Goal: Information Seeking & Learning: Learn about a topic

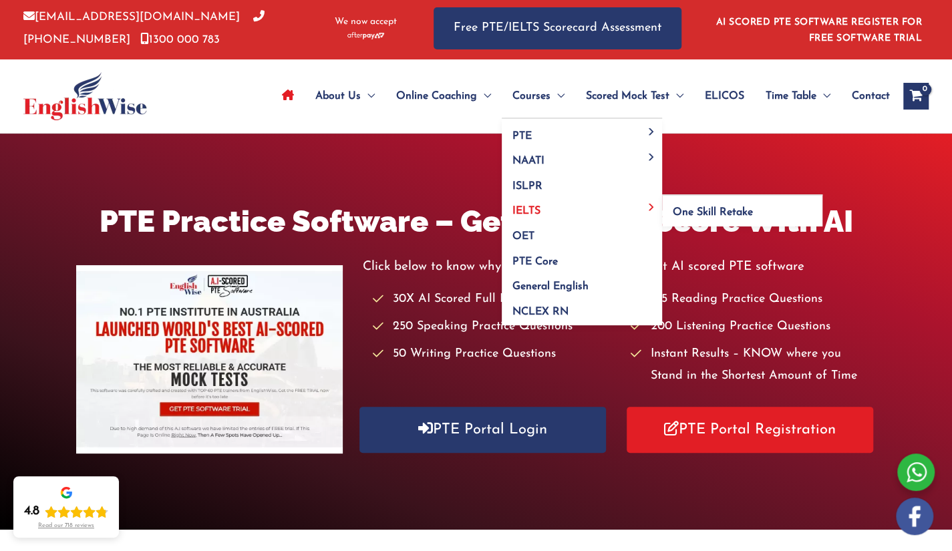
click at [527, 209] on span "IELTS" at bounding box center [527, 211] width 28 height 11
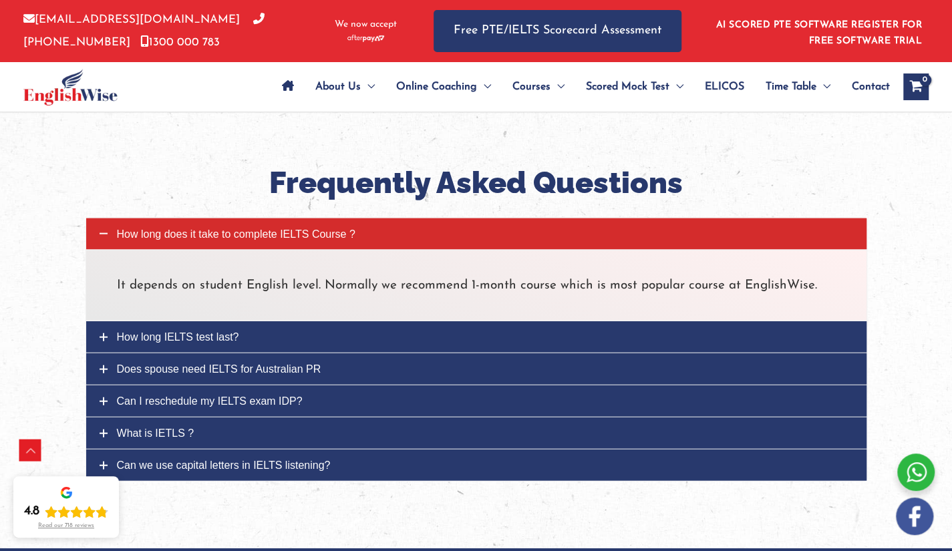
scroll to position [1566, 0]
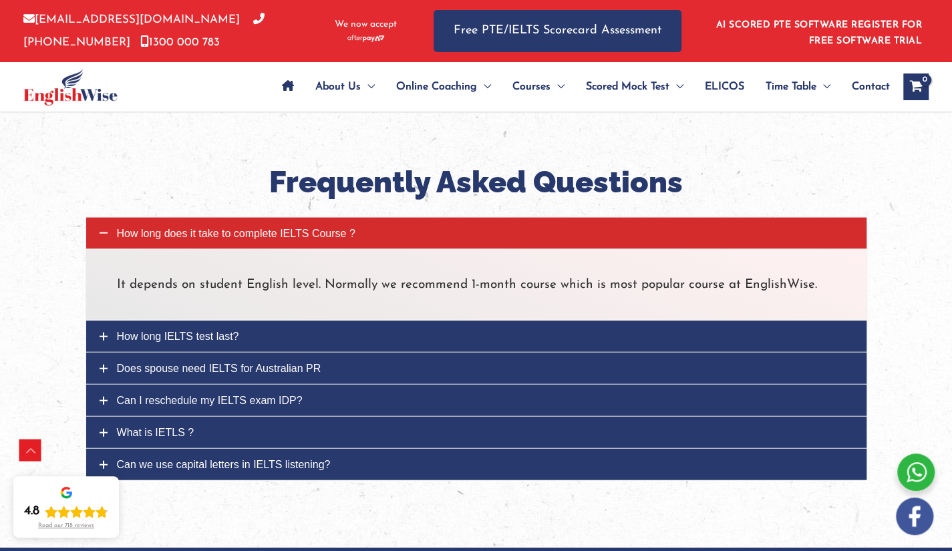
click at [217, 364] on span "Does spouse need IELTS for Australian PR" at bounding box center [219, 368] width 204 height 11
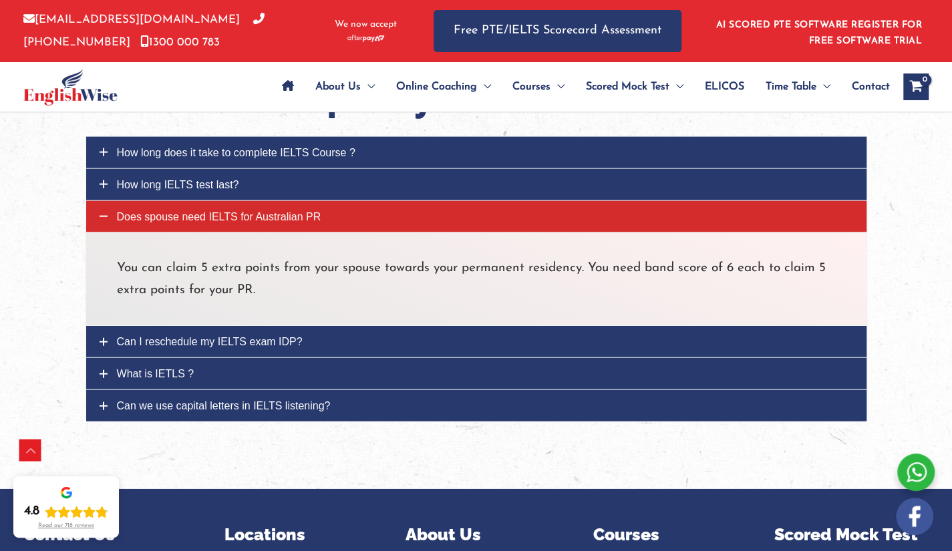
scroll to position [1647, 0]
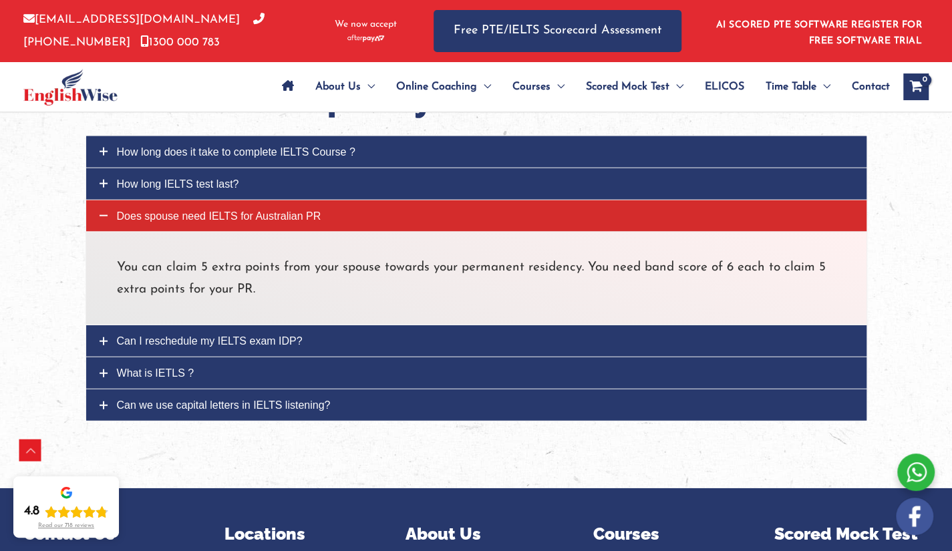
click at [192, 374] on span "What is IETLS ?" at bounding box center [156, 373] width 78 height 11
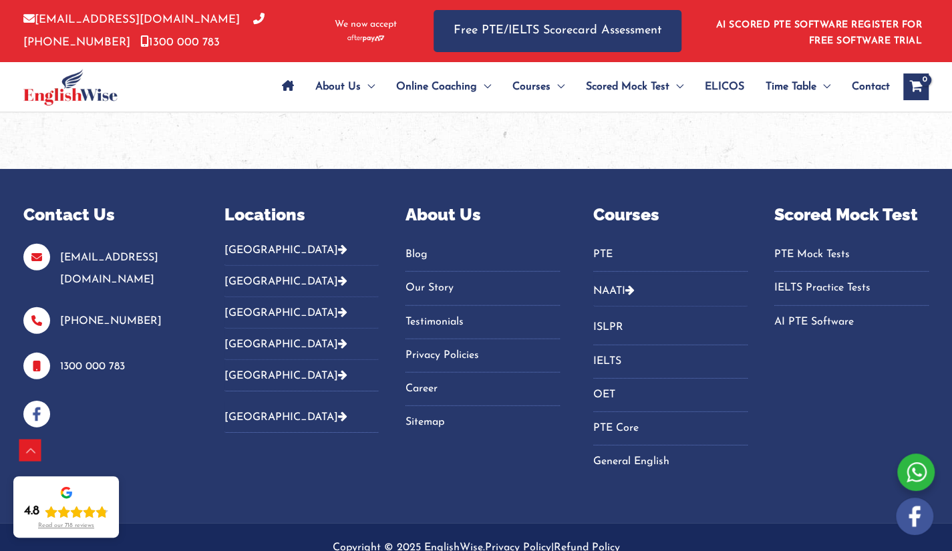
scroll to position [2110, 0]
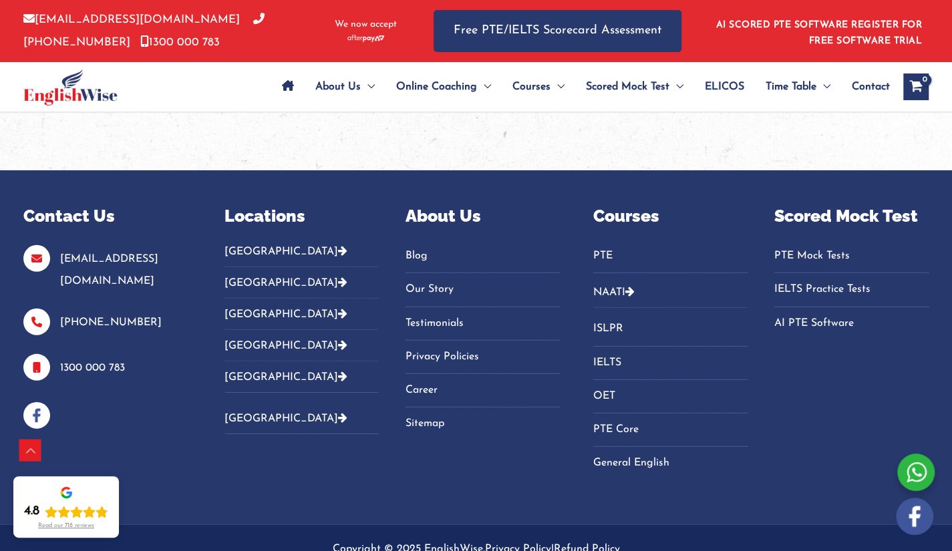
click at [863, 81] on span "Contact" at bounding box center [871, 86] width 38 height 47
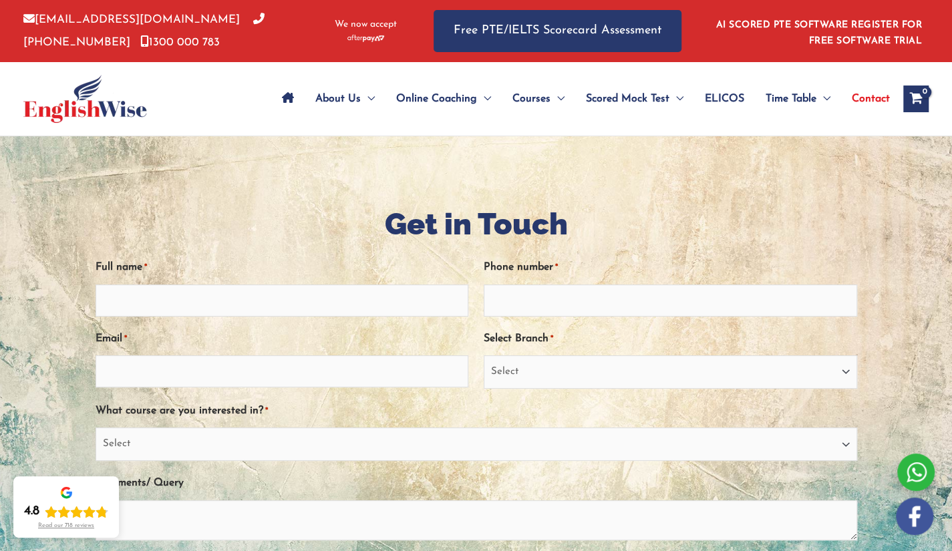
click at [92, 101] on img at bounding box center [85, 99] width 124 height 48
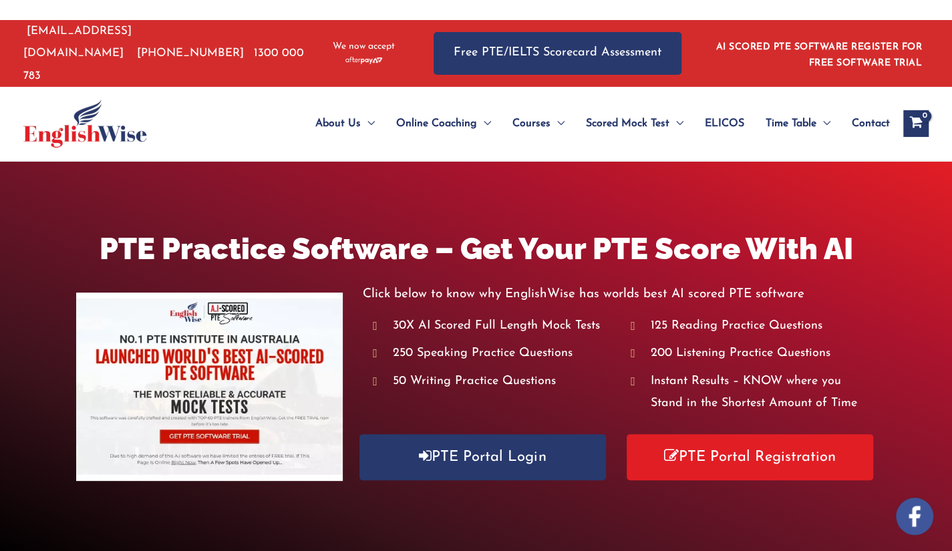
click at [454, 192] on div "PTE Practice Software – Get Your PTE Score With AI Click below to know why Engl…" at bounding box center [476, 359] width 952 height 396
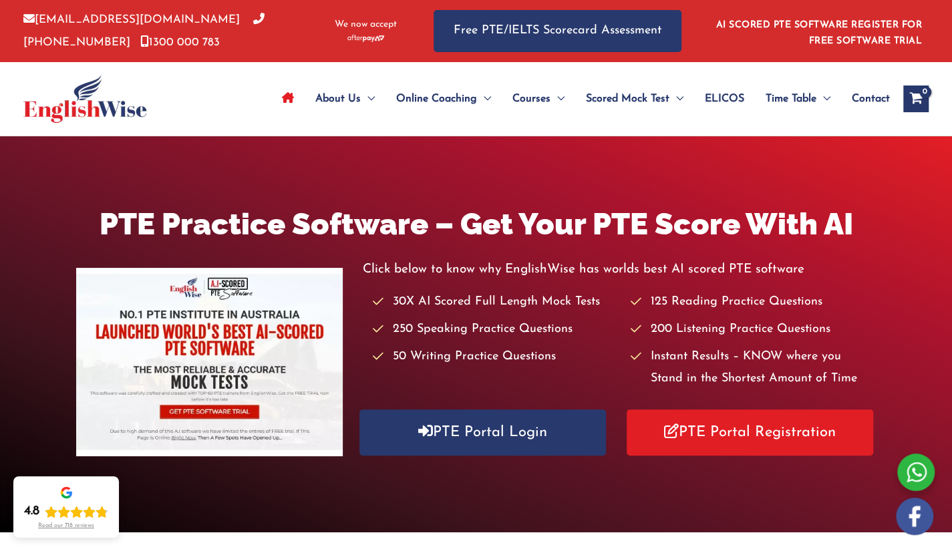
click at [454, 192] on div "PTE Practice Software – Get Your PTE Score With AI Click below to know why Engl…" at bounding box center [476, 334] width 952 height 396
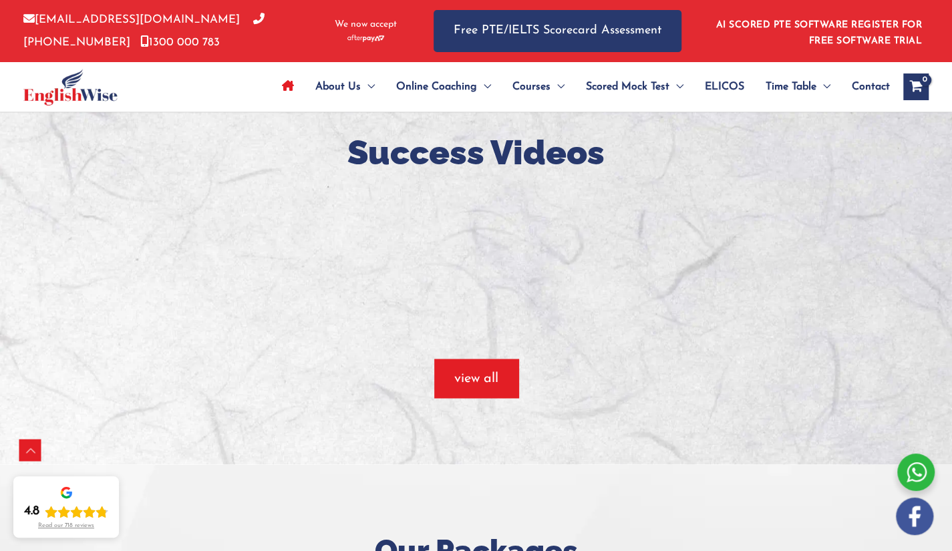
scroll to position [1298, 0]
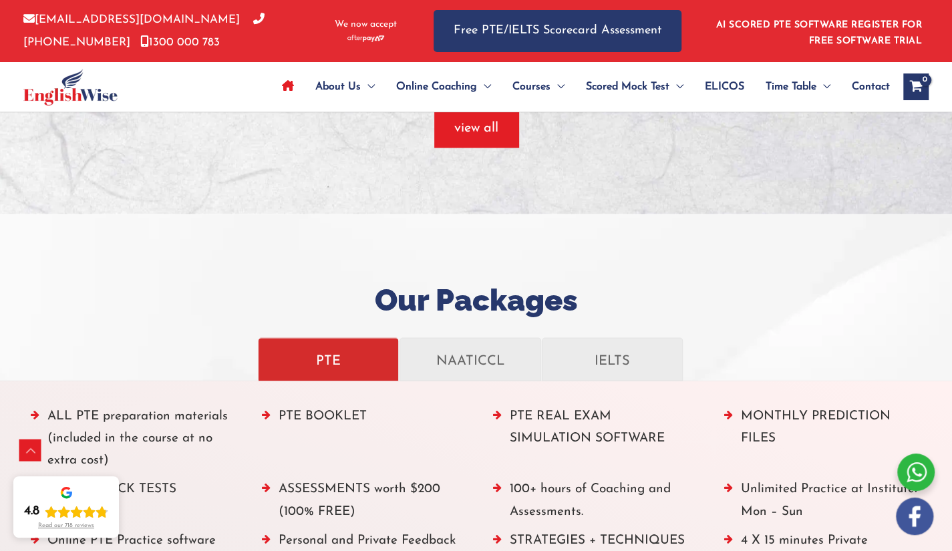
click at [529, 184] on div at bounding box center [476, 14] width 952 height 399
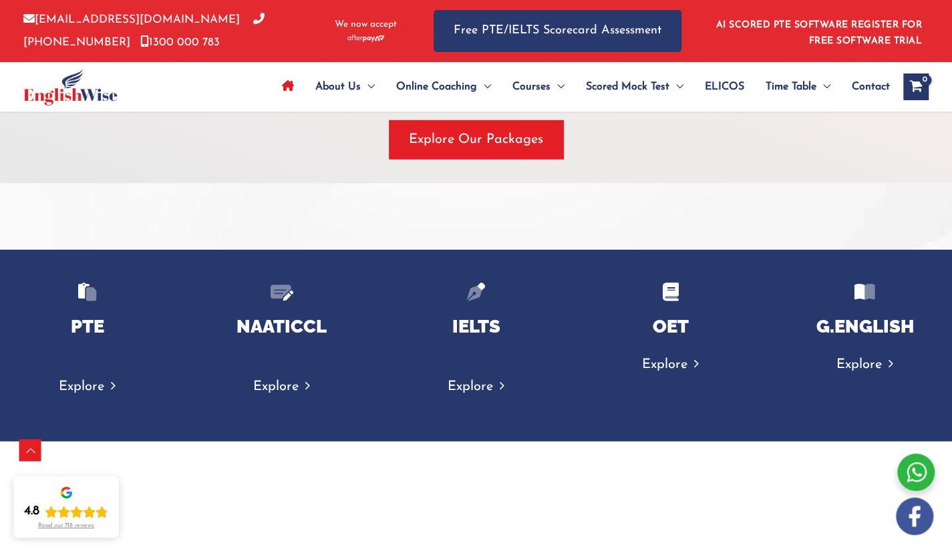
scroll to position [2053, 0]
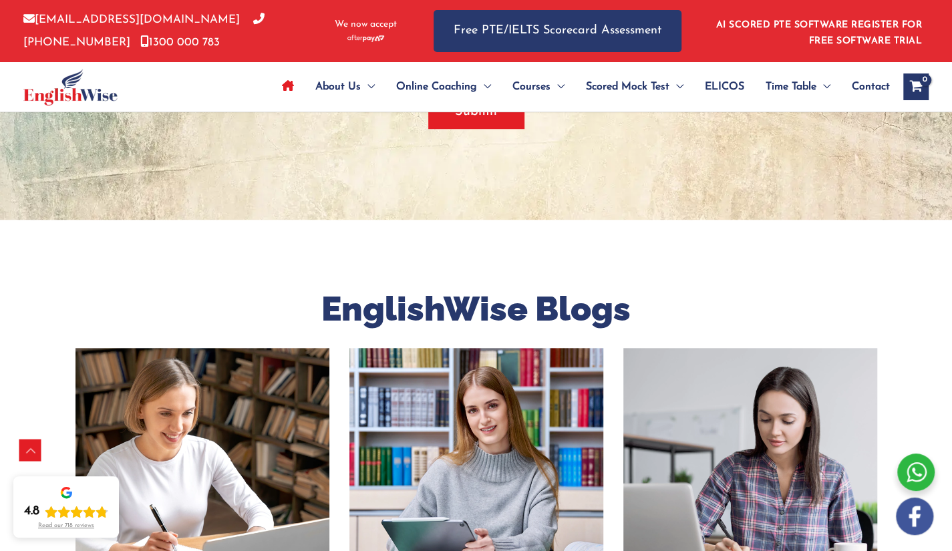
scroll to position [3361, 0]
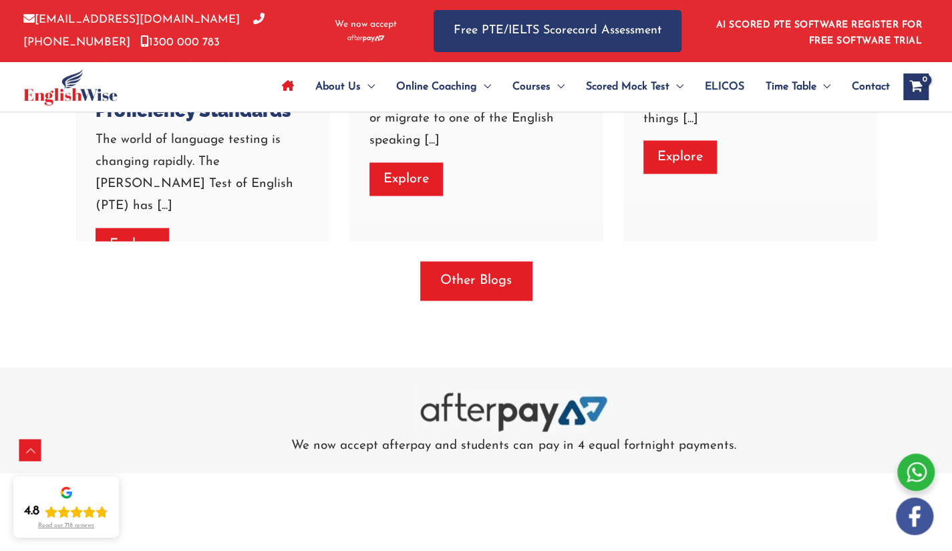
scroll to position [3951, 0]
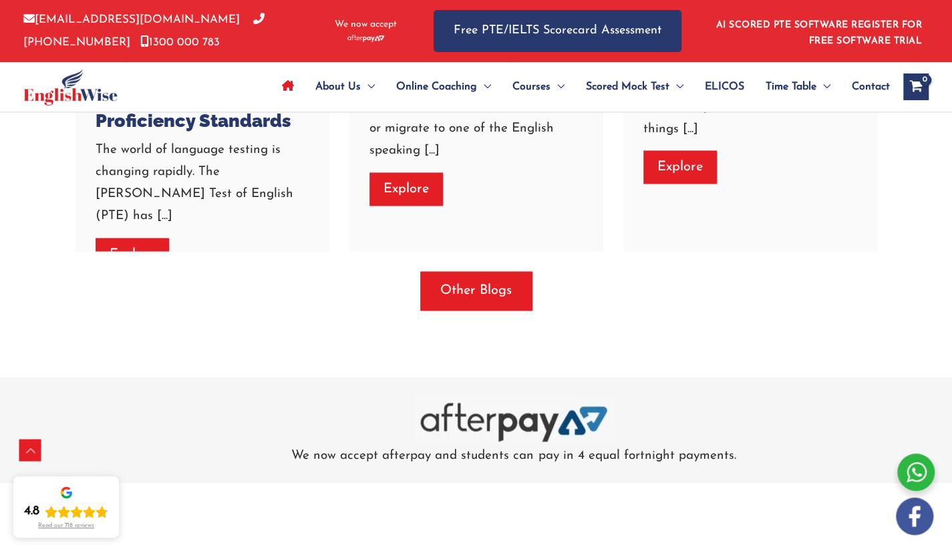
click at [625, 281] on div "Other Blogs" at bounding box center [477, 290] width 802 height 39
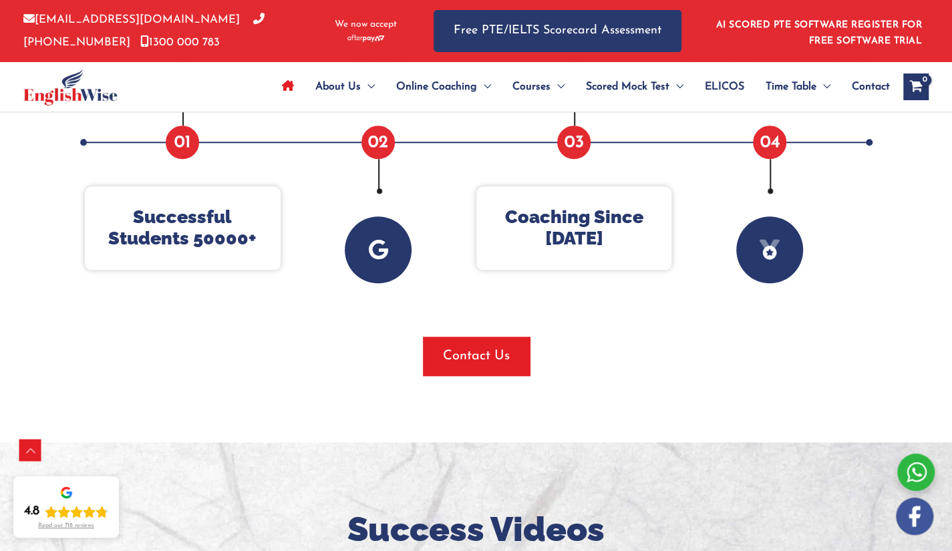
scroll to position [648, 0]
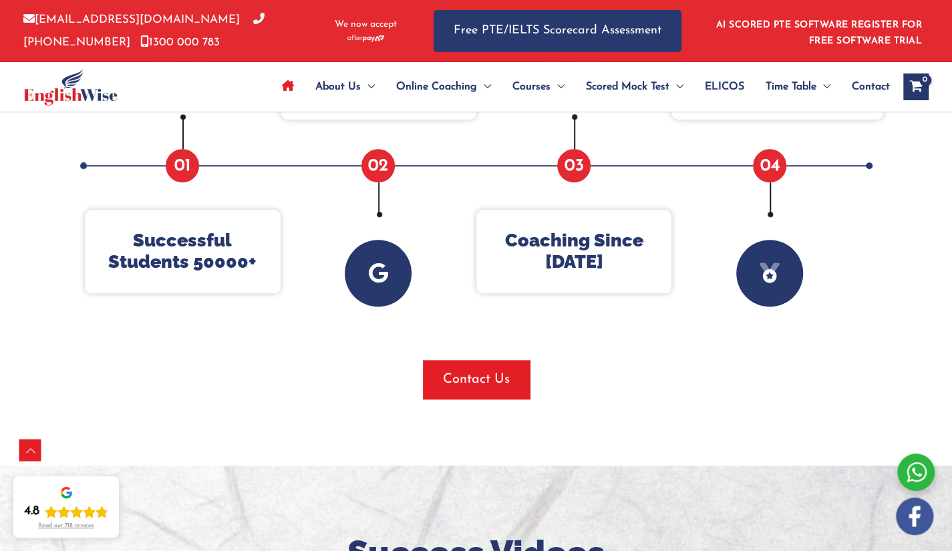
click at [676, 325] on div "Why Englishwise Successful Students 50000+ 01 Google review 5000+ 02 Coaching S…" at bounding box center [477, 175] width 802 height 447
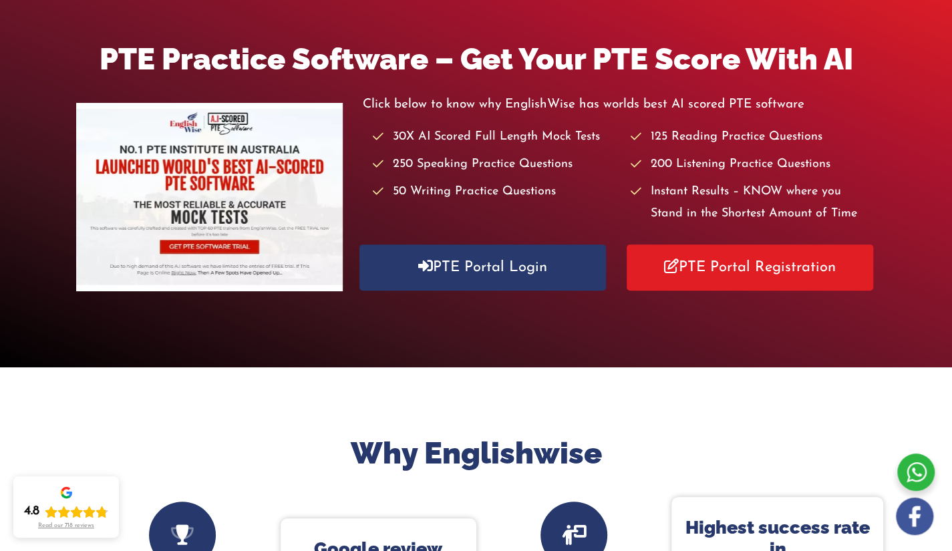
scroll to position [0, 0]
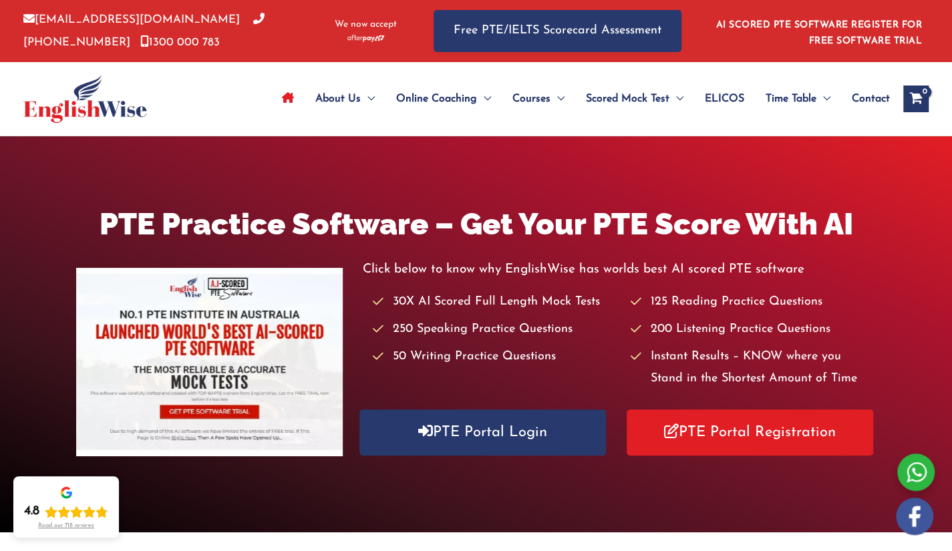
click at [724, 35] on li "AI SCORED PTE SOFTWARE REGISTER FOR FREE SOFTWARE TRIAL" at bounding box center [815, 31] width 214 height 37
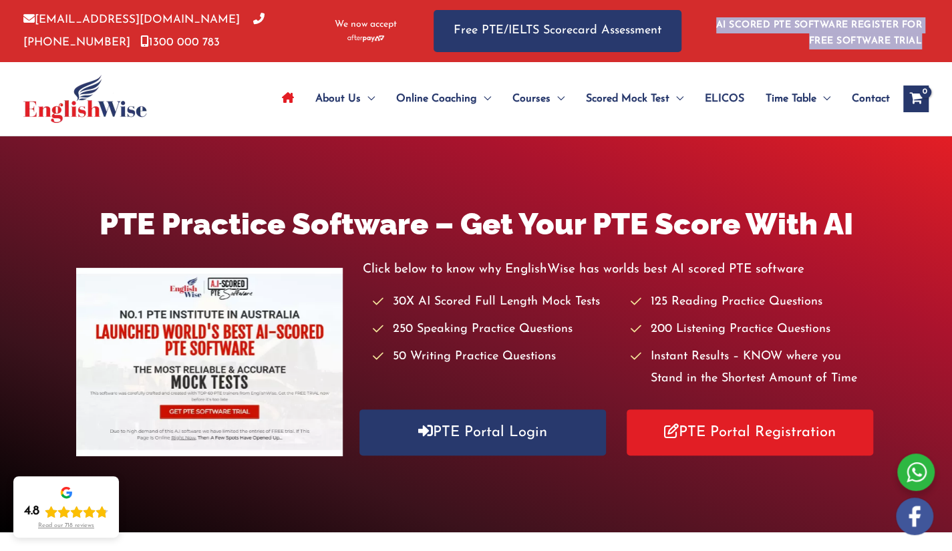
click at [724, 35] on li "AI SCORED PTE SOFTWARE REGISTER FOR FREE SOFTWARE TRIAL" at bounding box center [815, 31] width 214 height 37
click at [730, 47] on li "AI SCORED PTE SOFTWARE REGISTER FOR FREE SOFTWARE TRIAL" at bounding box center [815, 31] width 214 height 37
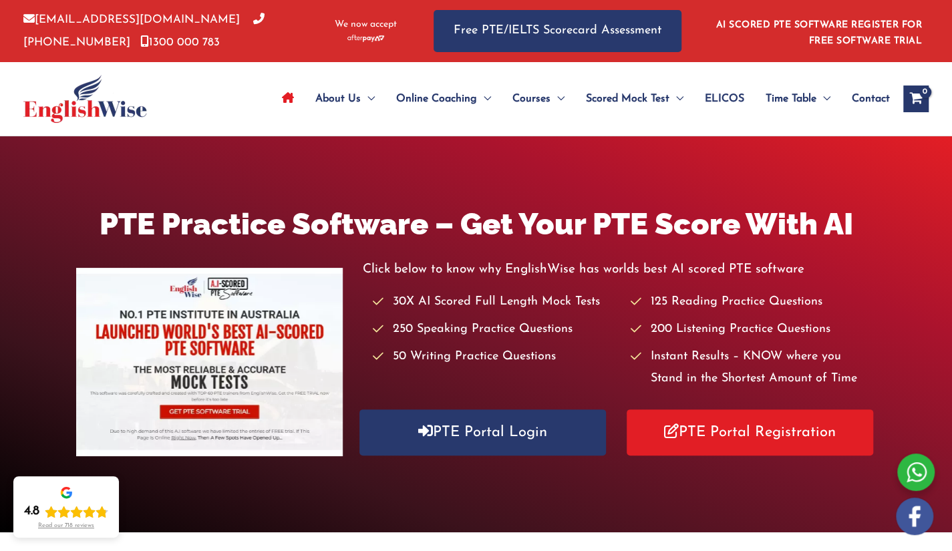
click at [730, 47] on li "AI SCORED PTE SOFTWARE REGISTER FOR FREE SOFTWARE TRIAL" at bounding box center [815, 31] width 214 height 37
